Goal: Information Seeking & Learning: Learn about a topic

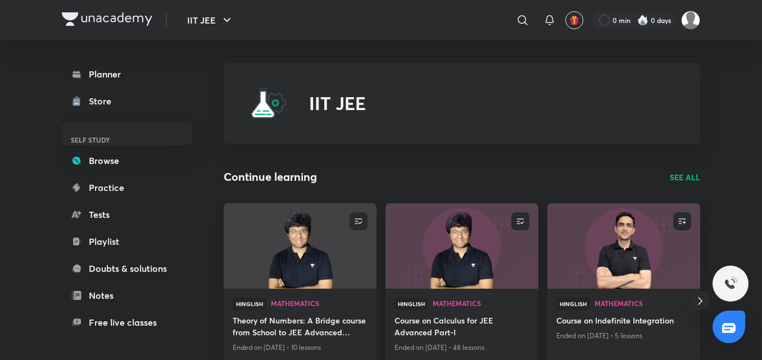
click at [456, 345] on p "Ended on [DATE] • 48 lessons" at bounding box center [461, 347] width 135 height 15
click at [445, 325] on h4 "Course on Calculus for JEE Advanced Part-I" at bounding box center [461, 327] width 135 height 26
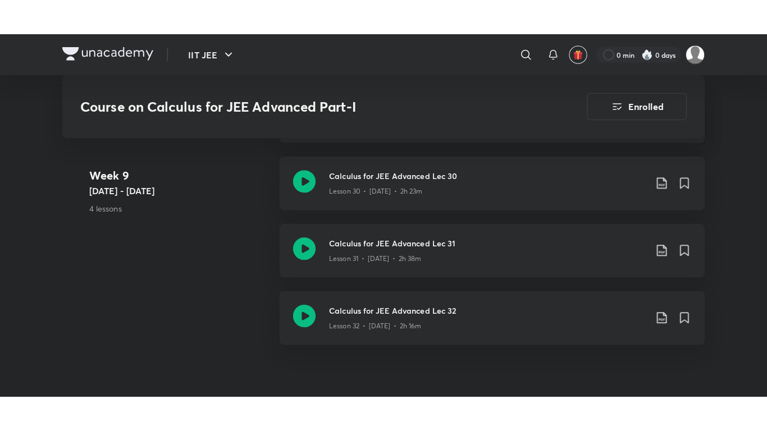
scroll to position [3073, 0]
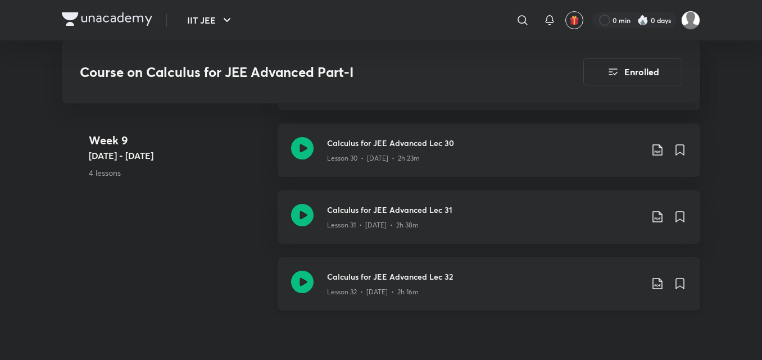
click at [316, 281] on div "Calculus for JEE Advanced Lec 32 Lesson 32 • [DATE] • 2h 16m" at bounding box center [488, 283] width 422 height 53
